Goal: Navigation & Orientation: Find specific page/section

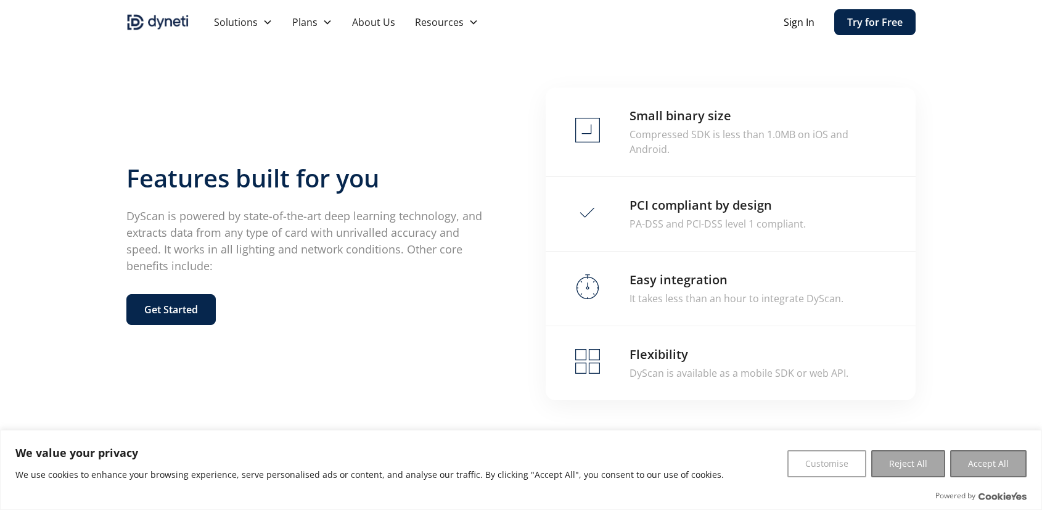
scroll to position [2470, 0]
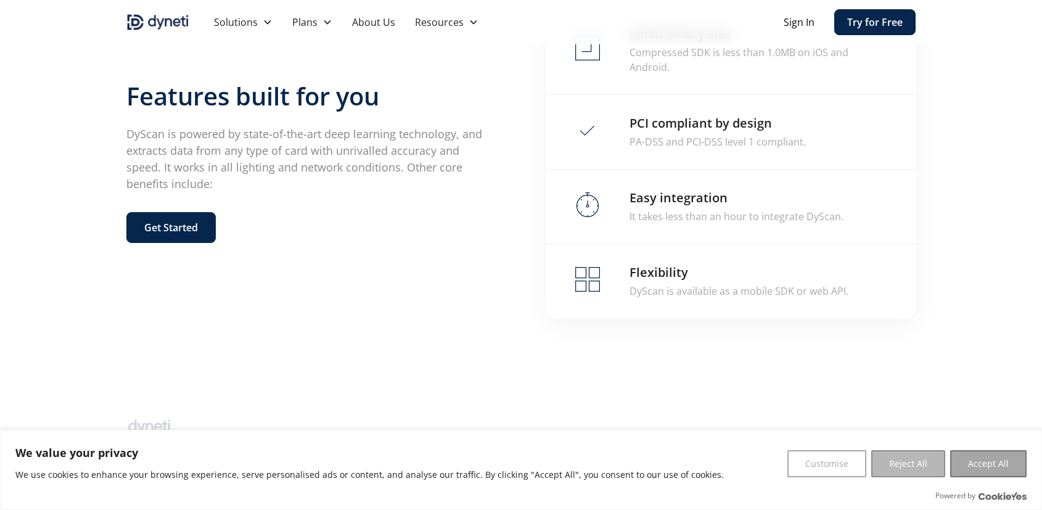
click at [902, 464] on button "Reject All" at bounding box center [908, 463] width 74 height 27
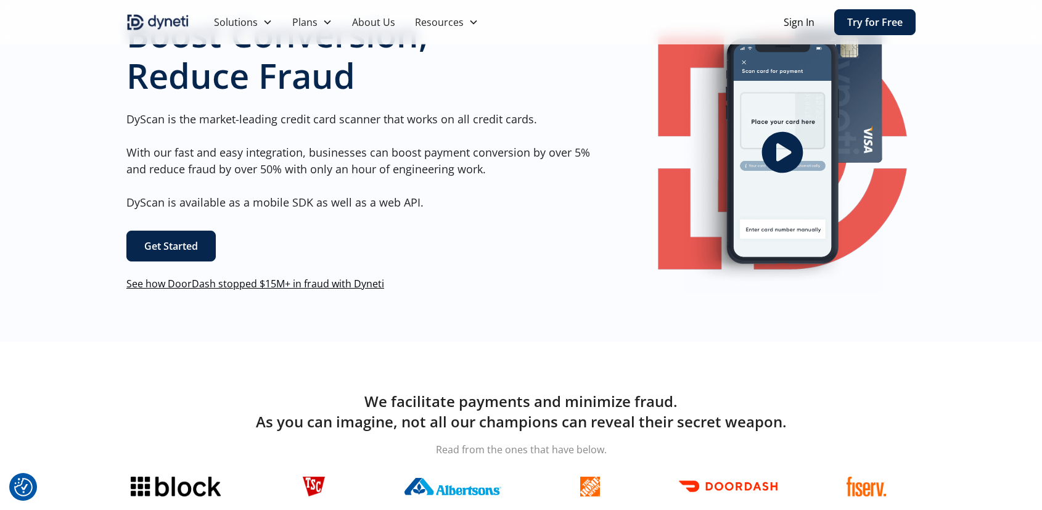
scroll to position [0, 0]
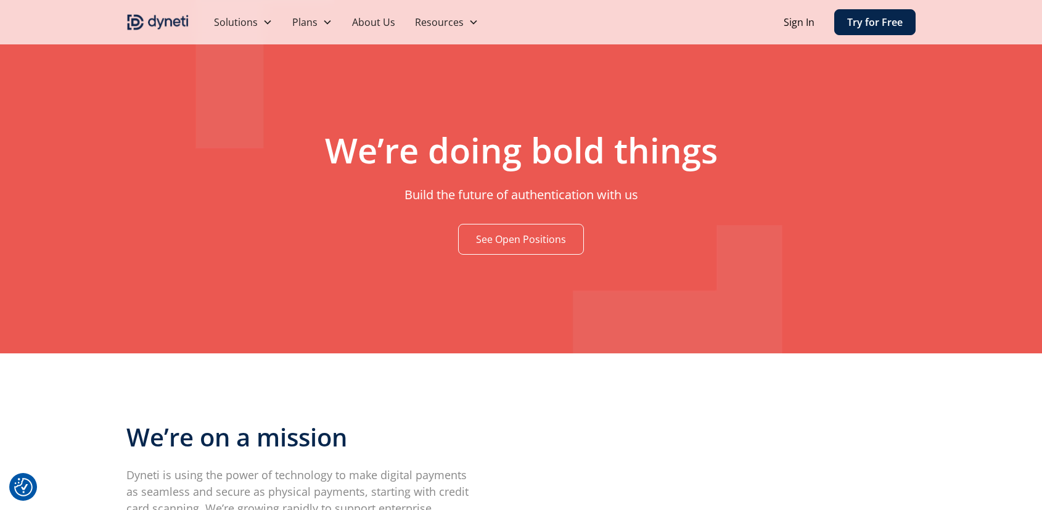
click at [510, 237] on link "See Open Positions" at bounding box center [521, 239] width 126 height 31
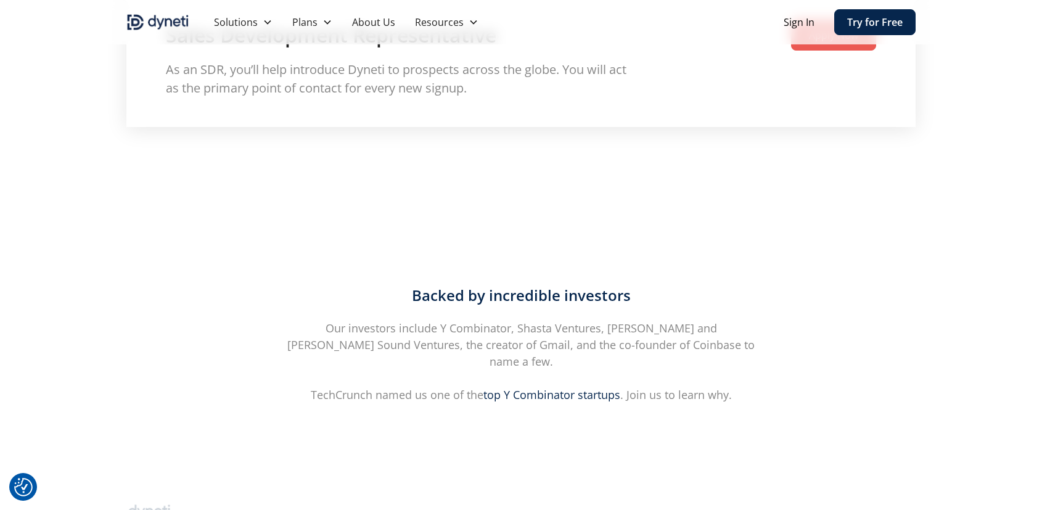
scroll to position [2235, 0]
